Goal: Consume media (video, audio)

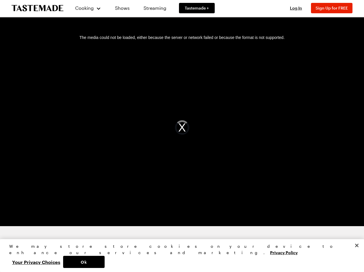
click at [182, 136] on div "The media could not be loaded, either because the server or network failed or b…" at bounding box center [182, 127] width 350 height 197
click at [86, 8] on span "Cooking" at bounding box center [84, 7] width 18 height 5
click at [298, 8] on span "Log In" at bounding box center [296, 7] width 12 height 5
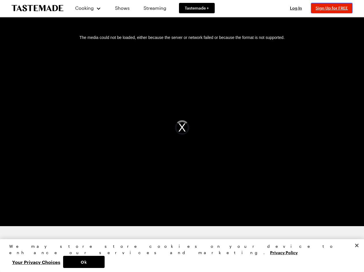
click at [334, 8] on span "Sign Up for FREE" at bounding box center [331, 7] width 32 height 5
click at [182, 127] on div "The media could not be loaded, either because the server or network failed or b…" at bounding box center [182, 127] width 350 height 197
click at [105, 261] on button "Ok" at bounding box center [83, 261] width 41 height 12
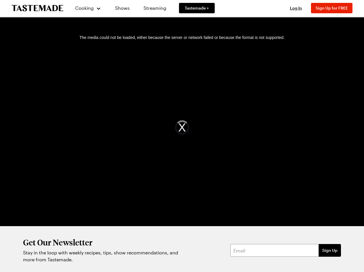
click at [63, 261] on button "Your Privacy Choices" at bounding box center [36, 261] width 54 height 12
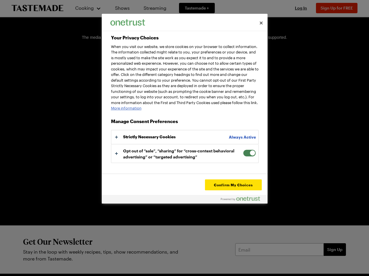
click at [356, 258] on div "Get Our Newsletter Stay in the loop with weekly recipes, tips, show recommendat…" at bounding box center [184, 250] width 369 height 48
